Goal: Task Accomplishment & Management: Complete application form

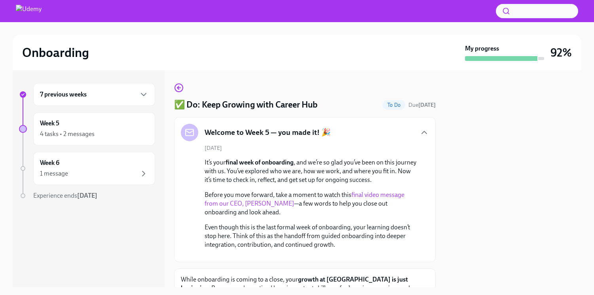
scroll to position [195, 0]
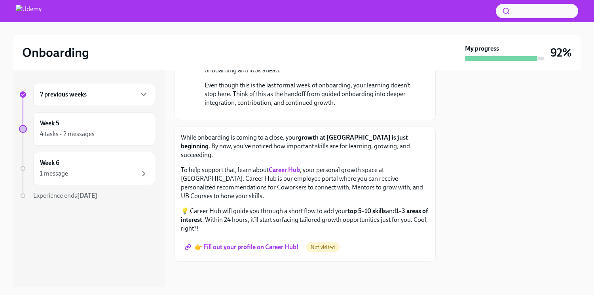
click at [279, 248] on span "👉 Fill out your profile on Career Hub!" at bounding box center [242, 247] width 112 height 8
click at [81, 125] on div "Week 5 4 tasks • 2 messages" at bounding box center [94, 129] width 108 height 20
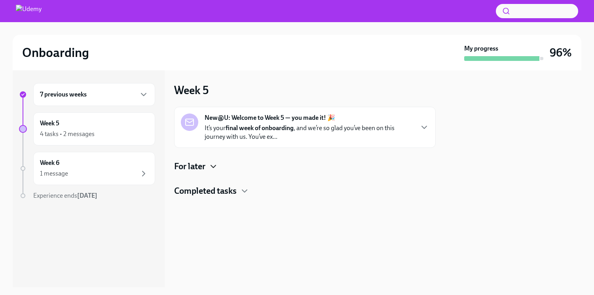
click at [210, 170] on icon "button" at bounding box center [212, 166] width 9 height 9
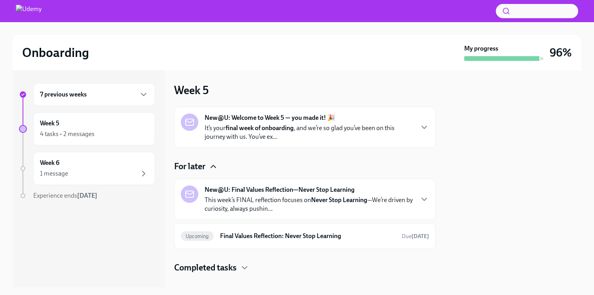
scroll to position [12, 0]
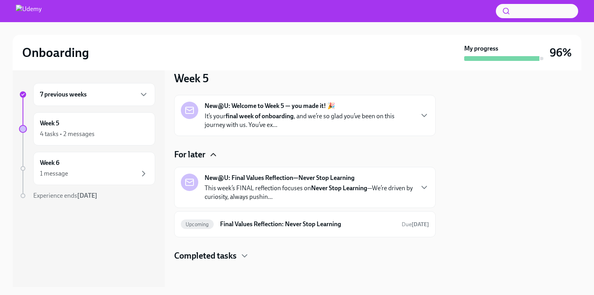
click at [247, 103] on strong "New@U: Welcome to Week 5 — you made it! 🎉" at bounding box center [269, 106] width 130 height 9
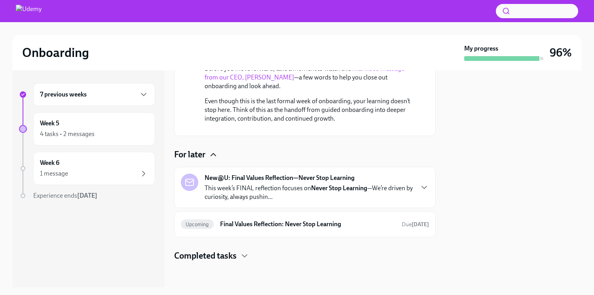
scroll to position [185, 0]
click at [261, 180] on strong "New@U: Final Values Reflection—Never Stop Learning" at bounding box center [279, 178] width 150 height 9
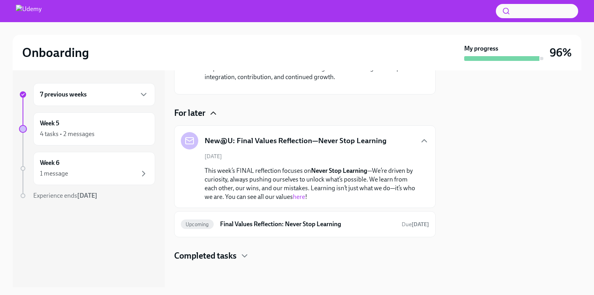
scroll to position [227, 0]
click at [250, 255] on div "Completed tasks" at bounding box center [304, 256] width 261 height 12
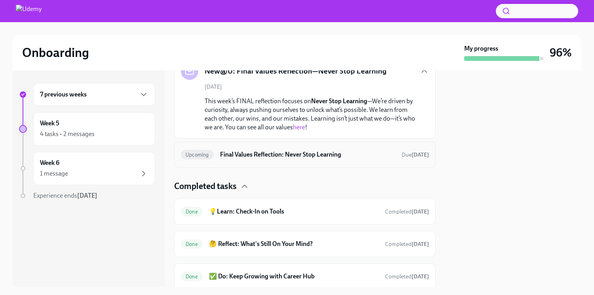
scroll to position [324, 0]
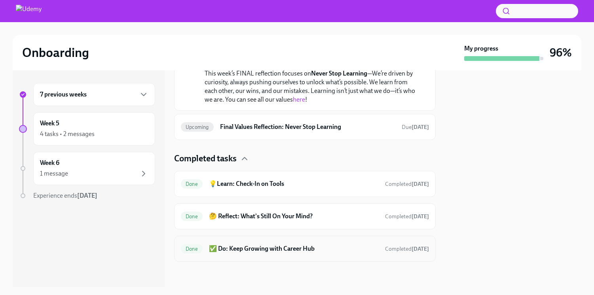
click at [289, 250] on h6 "✅ Do: Keep Growing with Career Hub" at bounding box center [294, 248] width 170 height 9
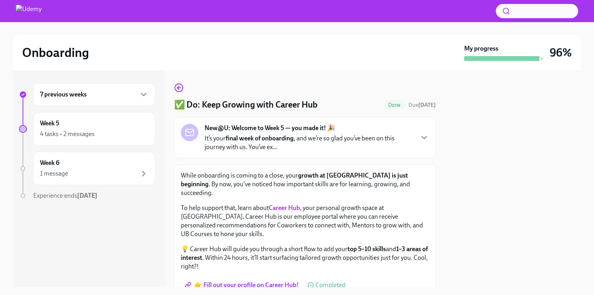
scroll to position [21, 0]
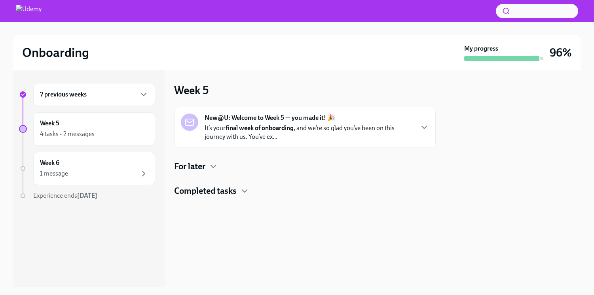
click at [221, 164] on div "For later" at bounding box center [304, 167] width 261 height 12
